Goal: Find specific fact

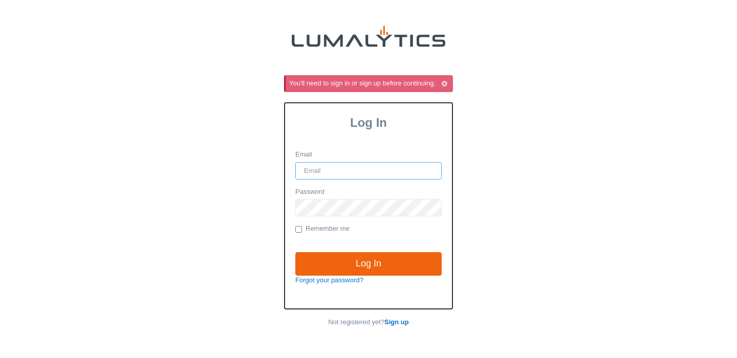
type input "[PERSON_NAME][EMAIL_ADDRESS][DOMAIN_NAME]"
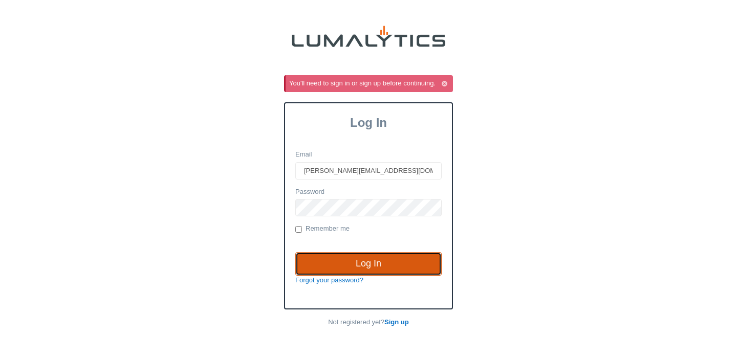
click at [371, 270] on input "Log In" at bounding box center [368, 264] width 146 height 24
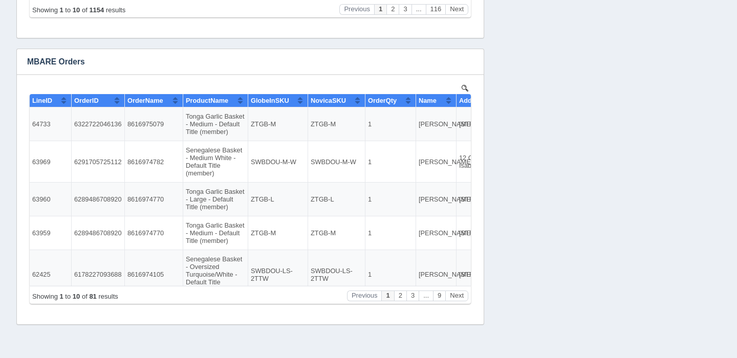
scroll to position [665, 0]
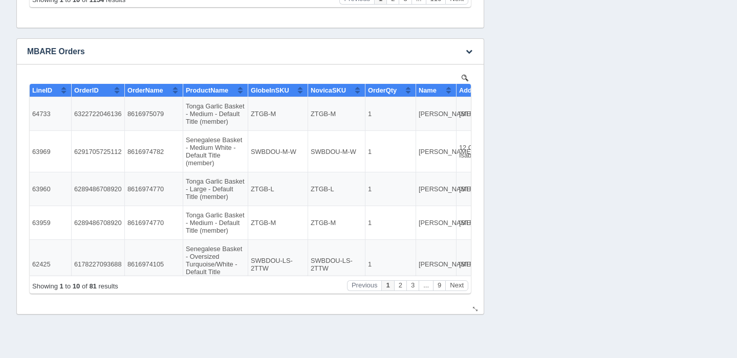
click at [146, 155] on td "8616974782" at bounding box center [154, 151] width 58 height 41
copy td "8616974782"
click at [149, 112] on td "8616975079" at bounding box center [154, 114] width 58 height 34
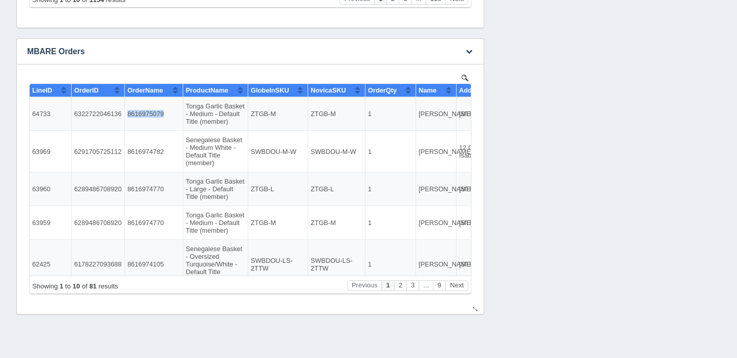
copy td "8616975079"
click at [151, 107] on td "8616975079" at bounding box center [154, 114] width 58 height 34
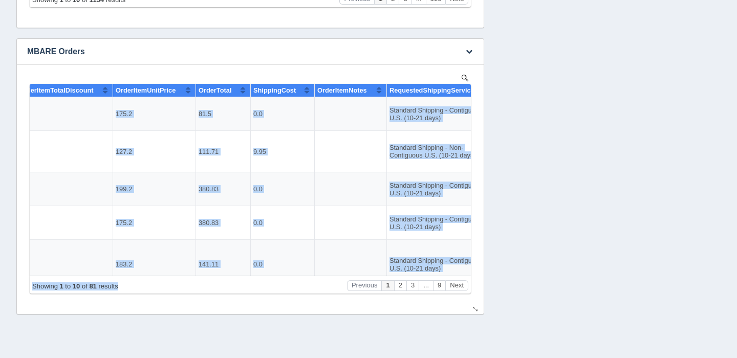
scroll to position [0, 1356]
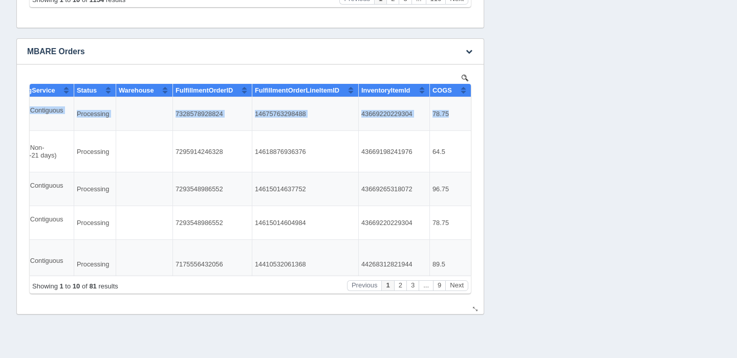
drag, startPoint x: 128, startPoint y: 114, endPoint x: 449, endPoint y: 116, distance: 320.8
copy tr "8616975079 Tonga Garlic Basket - Medium - Default Title (member) ZTGB-M ZTGB-M …"
